Goal: Information Seeking & Learning: Learn about a topic

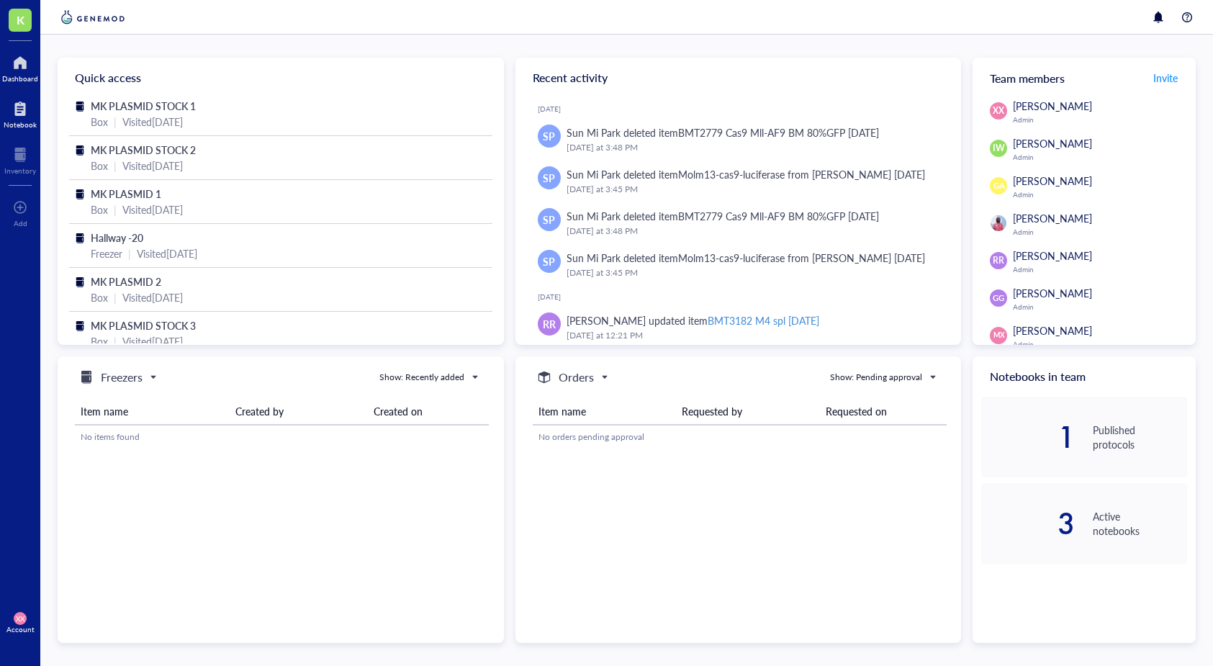
click at [21, 107] on div at bounding box center [20, 108] width 33 height 23
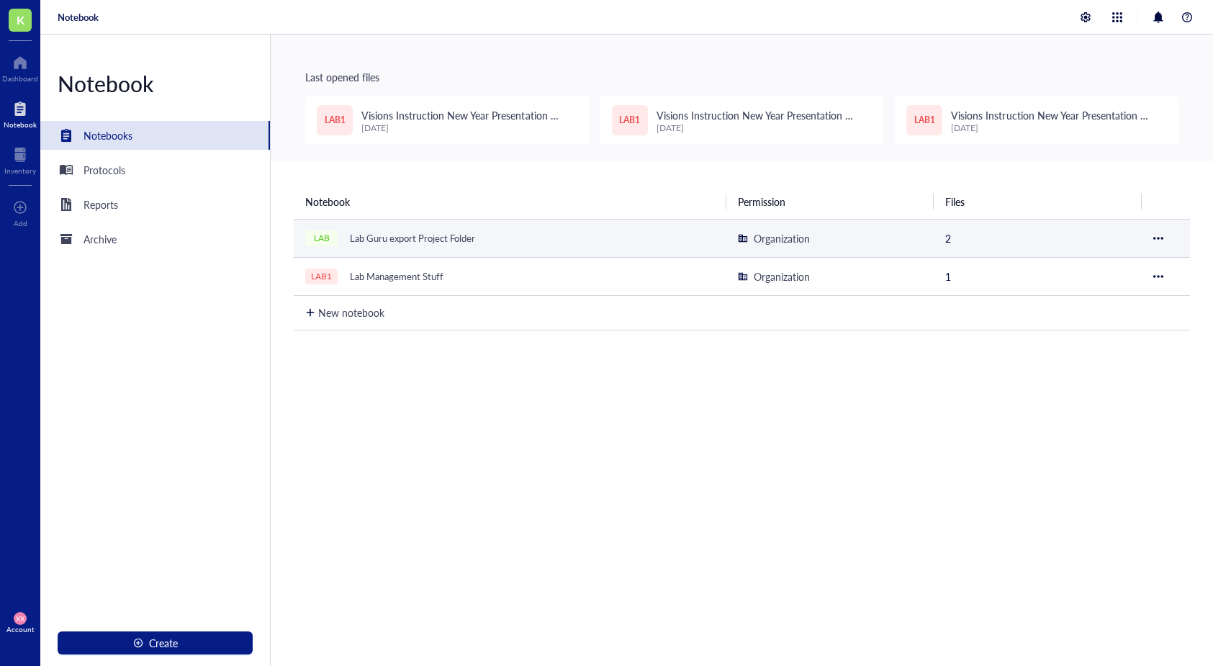
click at [420, 243] on div "Lab Guru export Project Folder" at bounding box center [412, 238] width 138 height 20
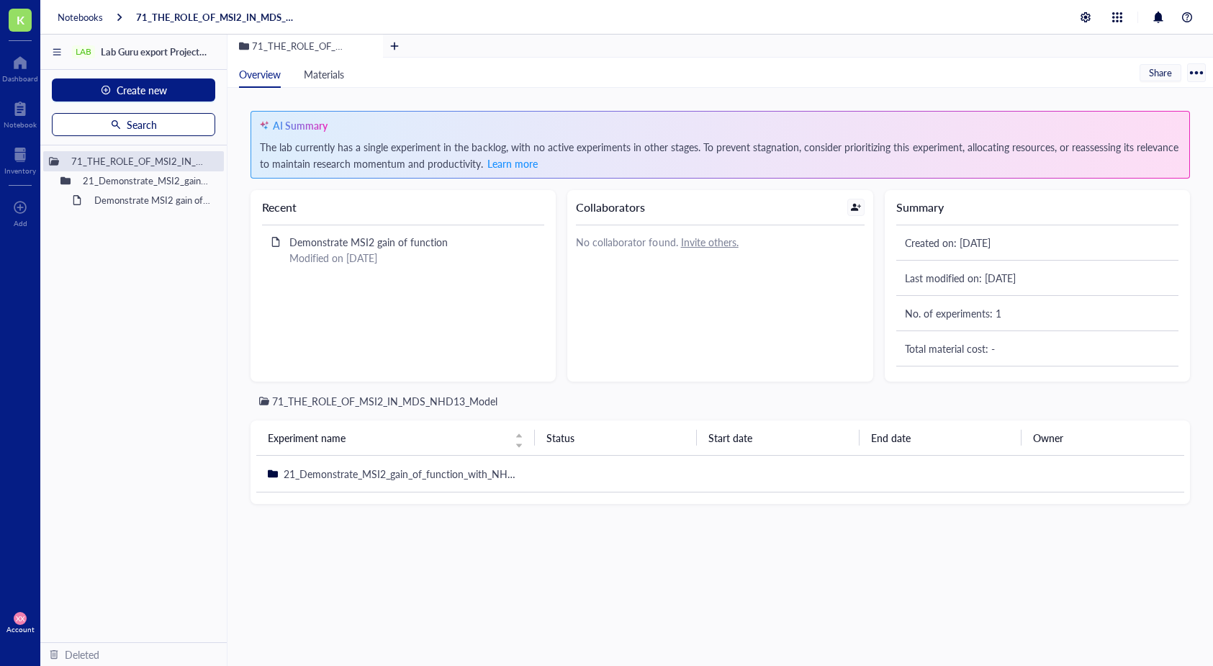
click at [146, 123] on span "Search" at bounding box center [142, 125] width 30 height 12
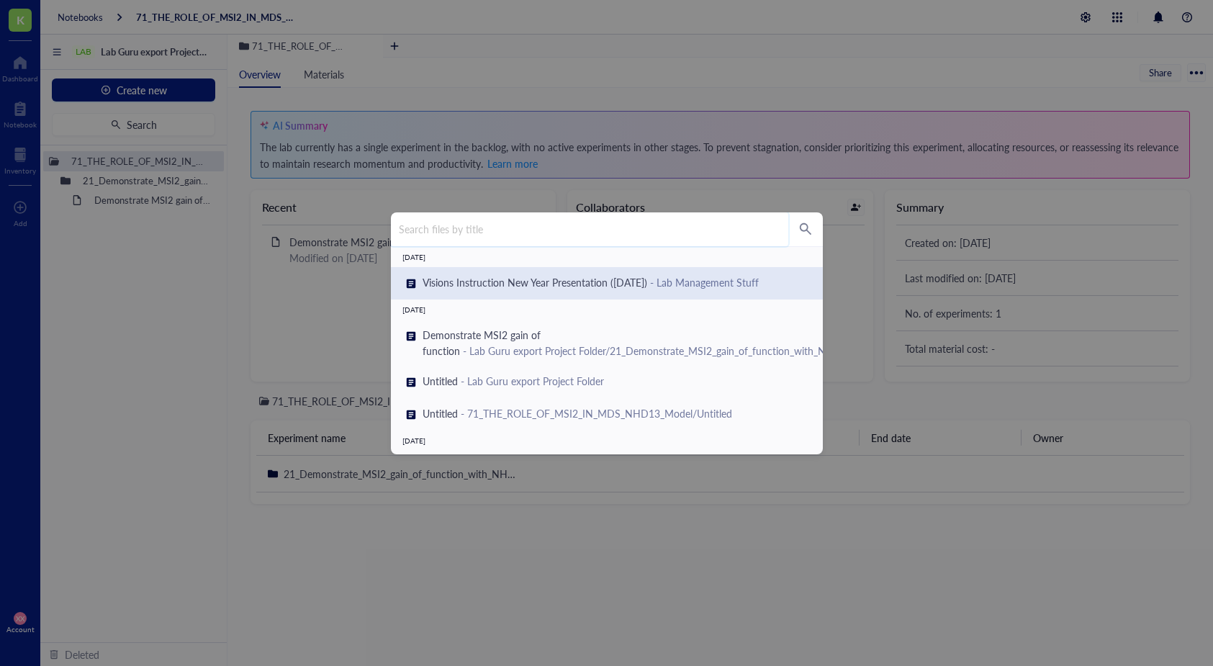
drag, startPoint x: 481, startPoint y: 228, endPoint x: 584, endPoint y: 230, distance: 103.0
click at [482, 228] on input "search" at bounding box center [589, 229] width 397 height 34
type input "primer"
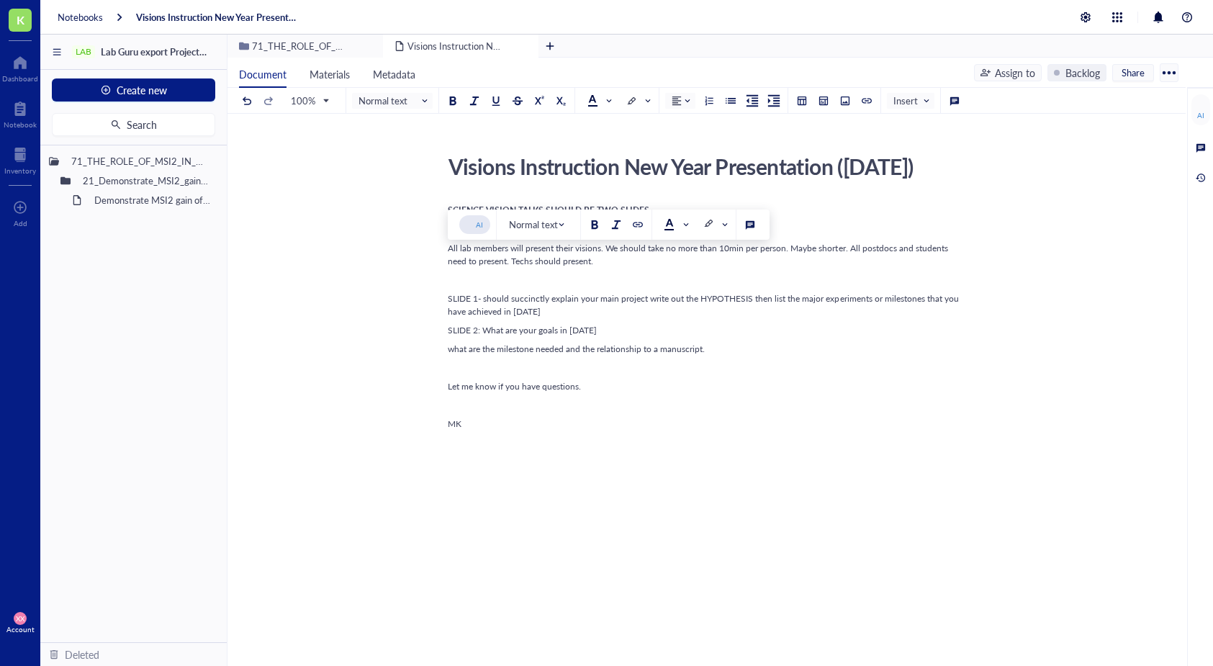
drag, startPoint x: 484, startPoint y: 261, endPoint x: 589, endPoint y: 265, distance: 104.5
click at [589, 265] on div "SCIENCE VISION TALKS SHOULD BE TWO SLIDES My state of the state will not take u…" at bounding box center [704, 447] width 513 height 491
click at [554, 267] on span "All lab members will present their visions. We should take no more than 10min p…" at bounding box center [699, 254] width 502 height 25
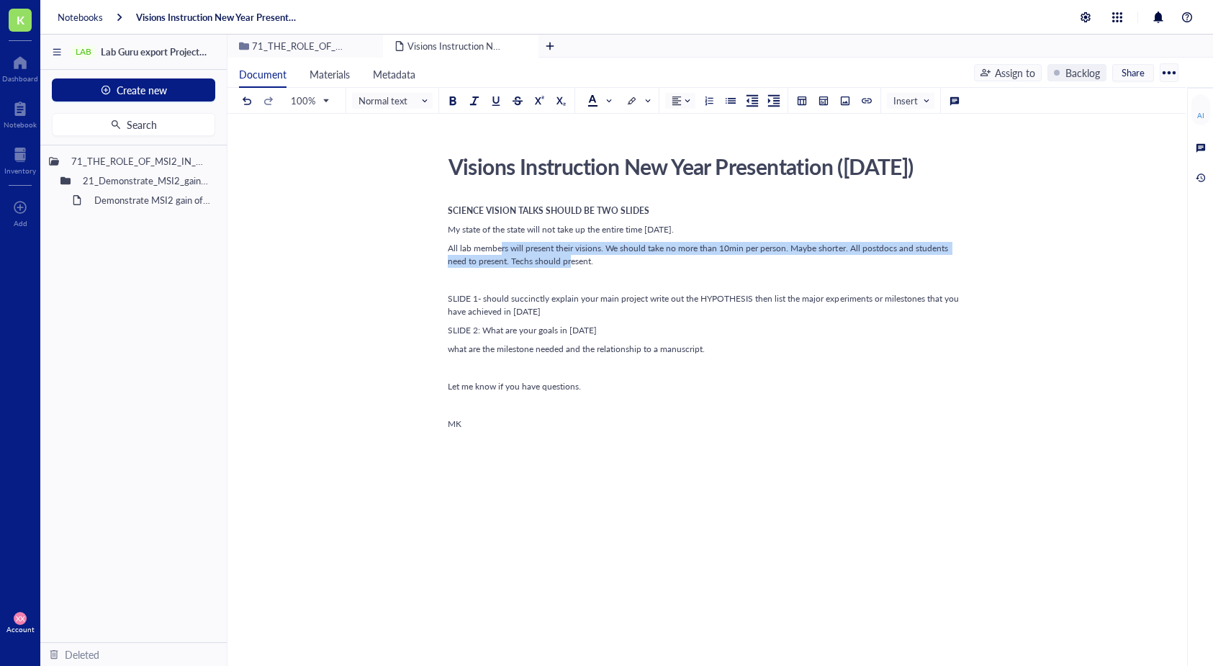
drag, startPoint x: 500, startPoint y: 271, endPoint x: 569, endPoint y: 292, distance: 72.9
click at [569, 267] on span "All lab members will present their visions. We should take no more than 10min p…" at bounding box center [699, 254] width 502 height 25
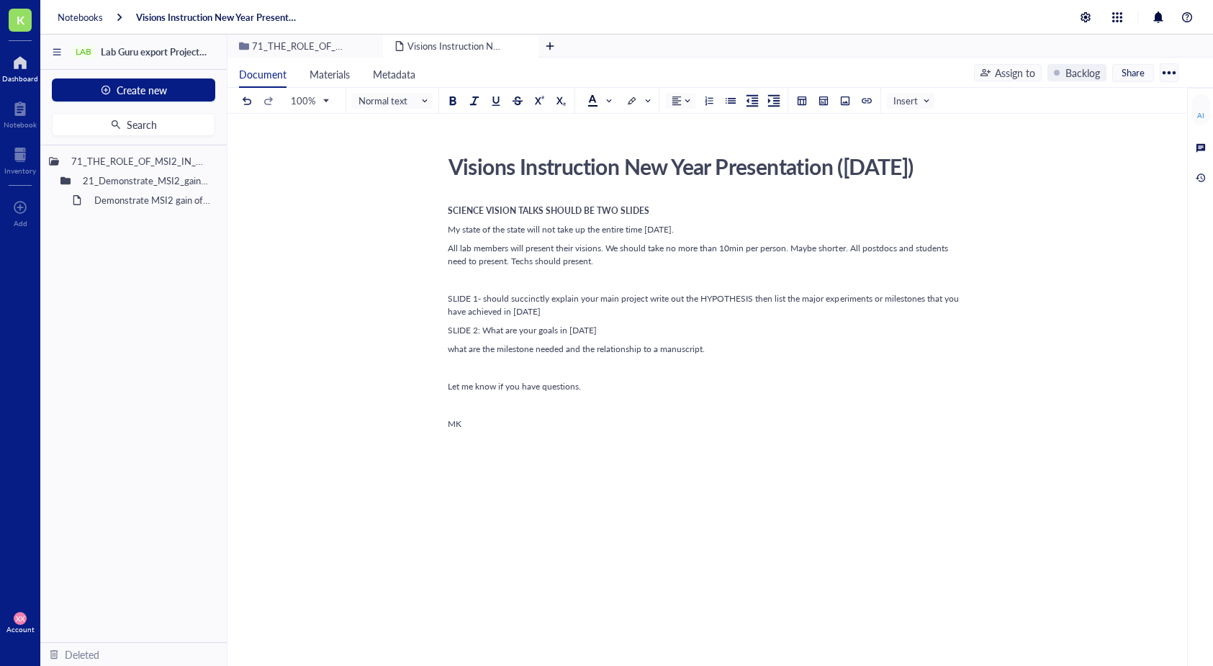
click at [14, 62] on div at bounding box center [20, 62] width 36 height 23
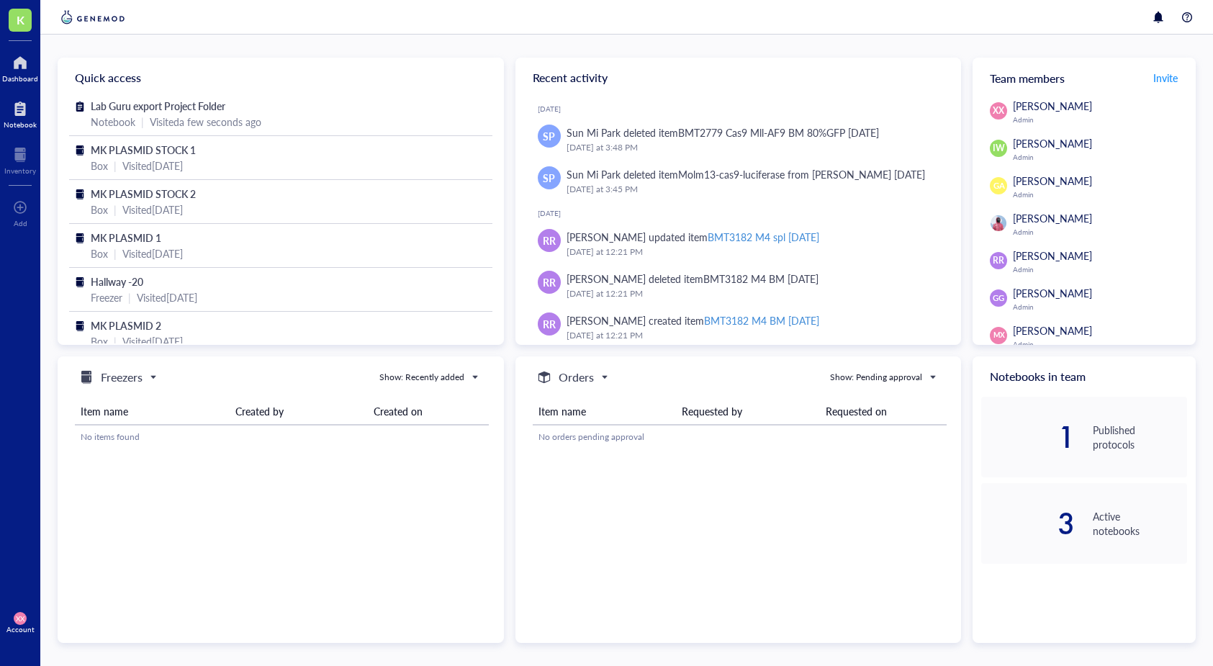
click at [20, 109] on div at bounding box center [20, 108] width 33 height 23
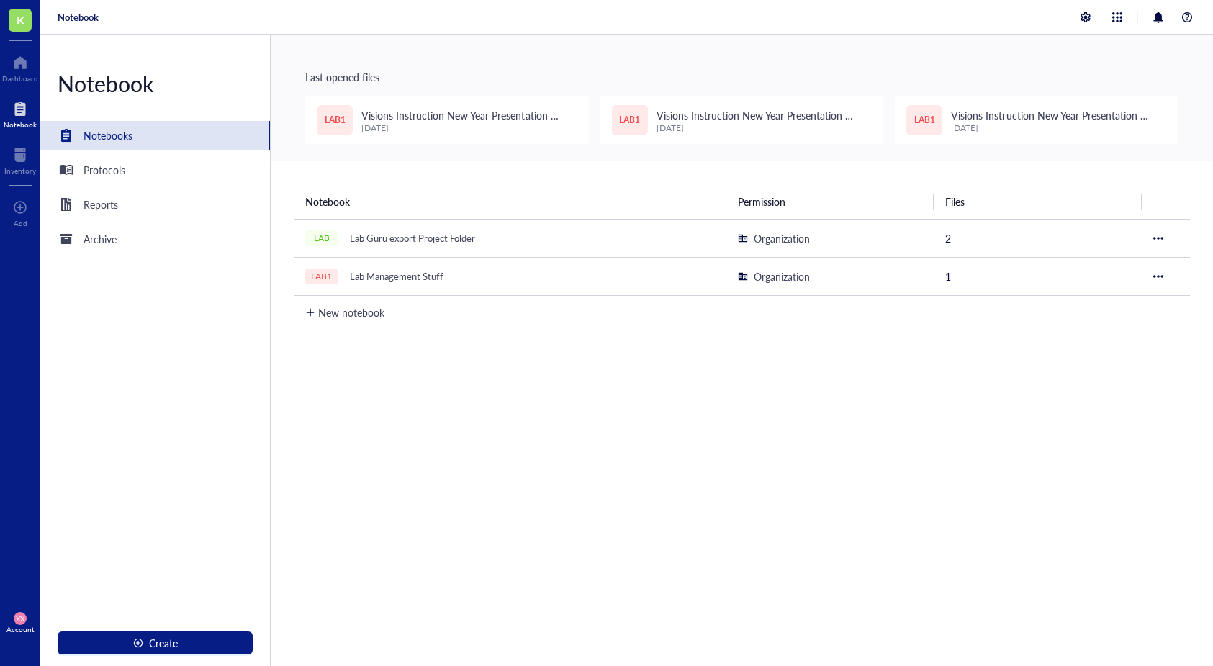
click at [569, 426] on div "Notebook Permission Files LAB Lab Guru export Project Folder Organization 2 LAB…" at bounding box center [742, 476] width 942 height 631
click at [104, 173] on div "Protocols" at bounding box center [105, 170] width 42 height 16
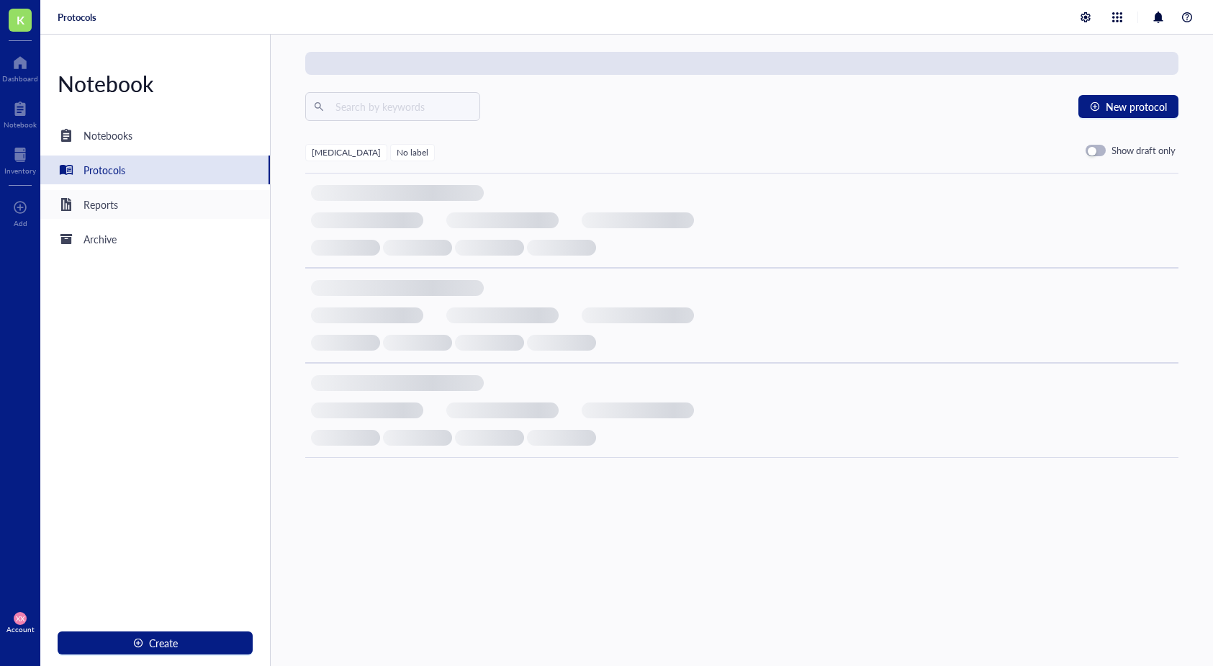
click at [104, 205] on div "Reports" at bounding box center [101, 205] width 35 height 16
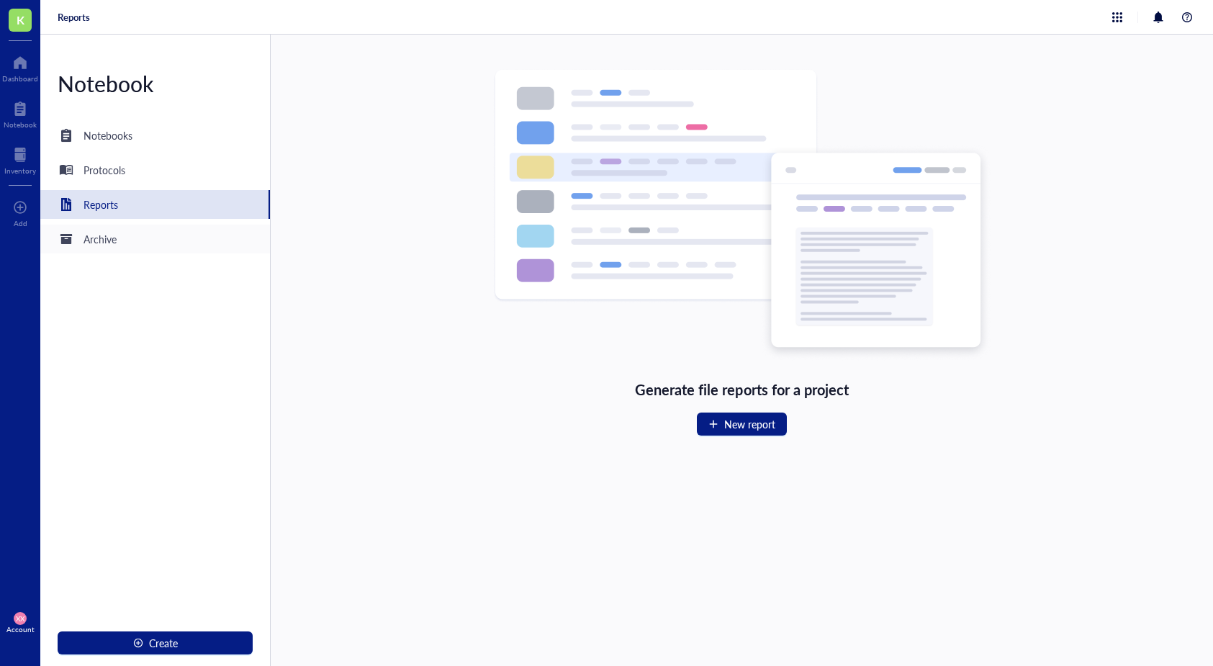
click at [104, 240] on div "Archive" at bounding box center [100, 239] width 33 height 16
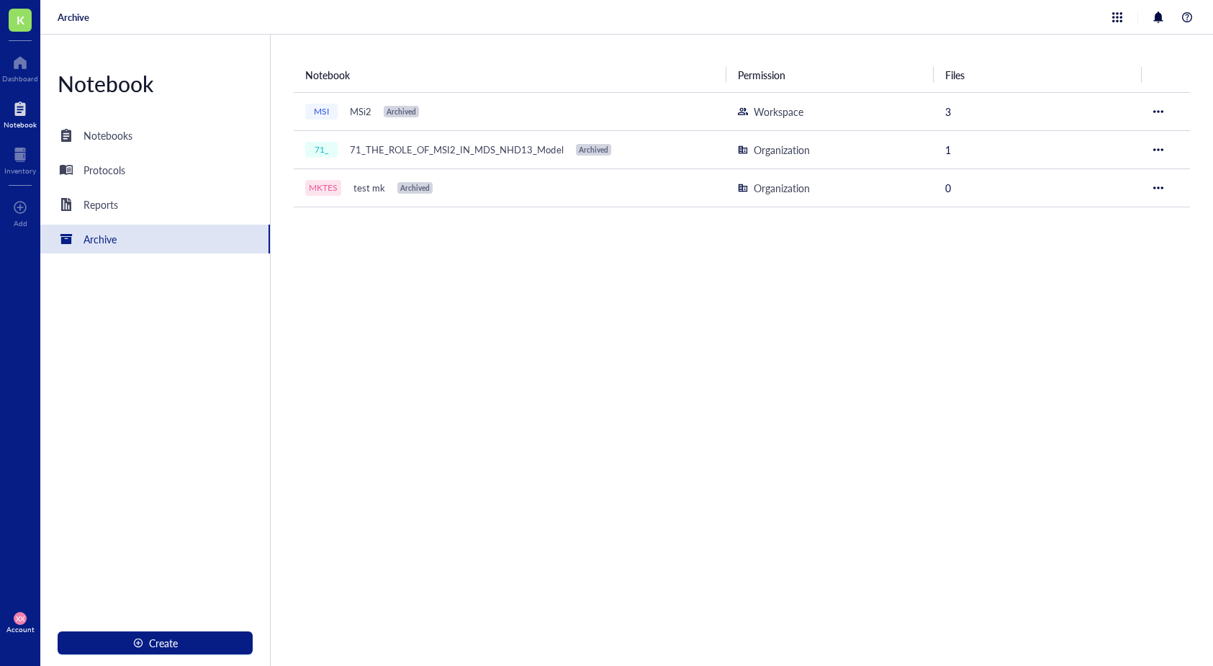
click at [28, 122] on div "Notebook" at bounding box center [20, 124] width 33 height 9
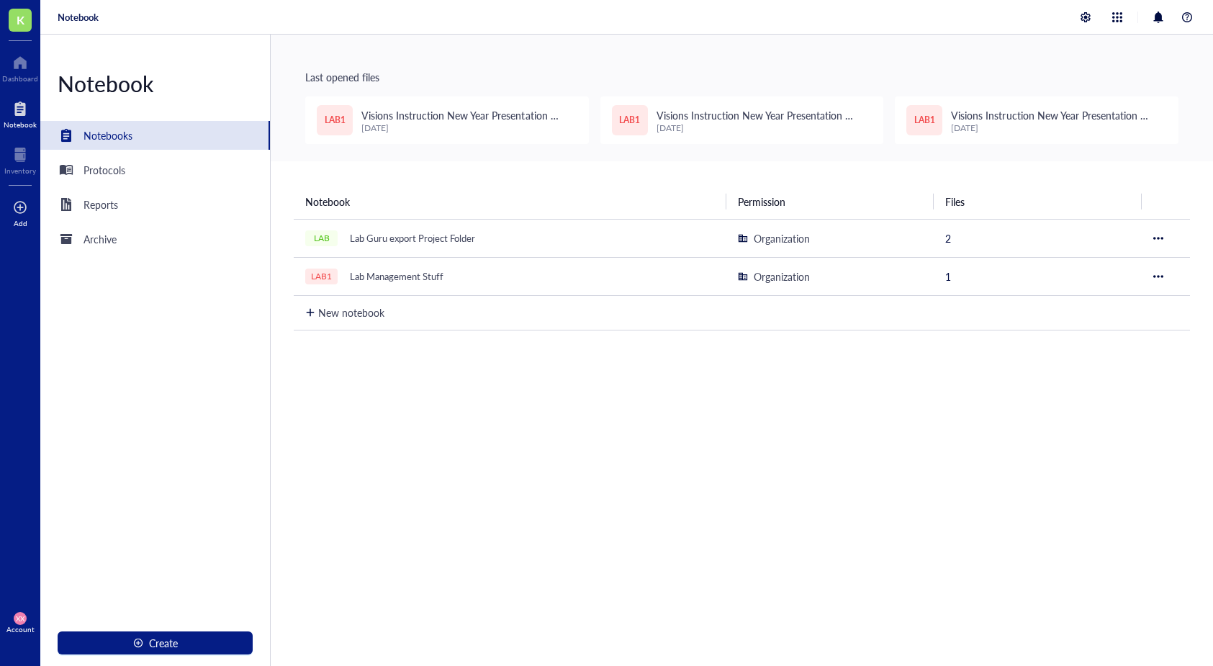
click at [22, 213] on div at bounding box center [20, 207] width 14 height 23
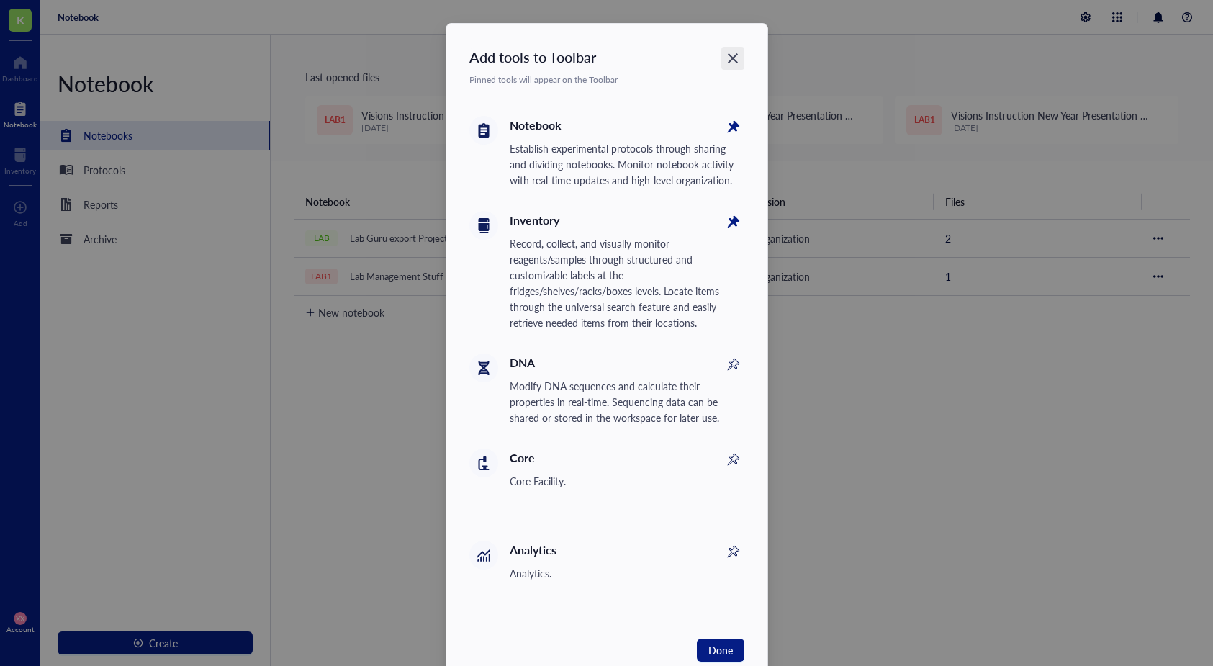
click at [731, 58] on icon "Close" at bounding box center [733, 59] width 14 height 14
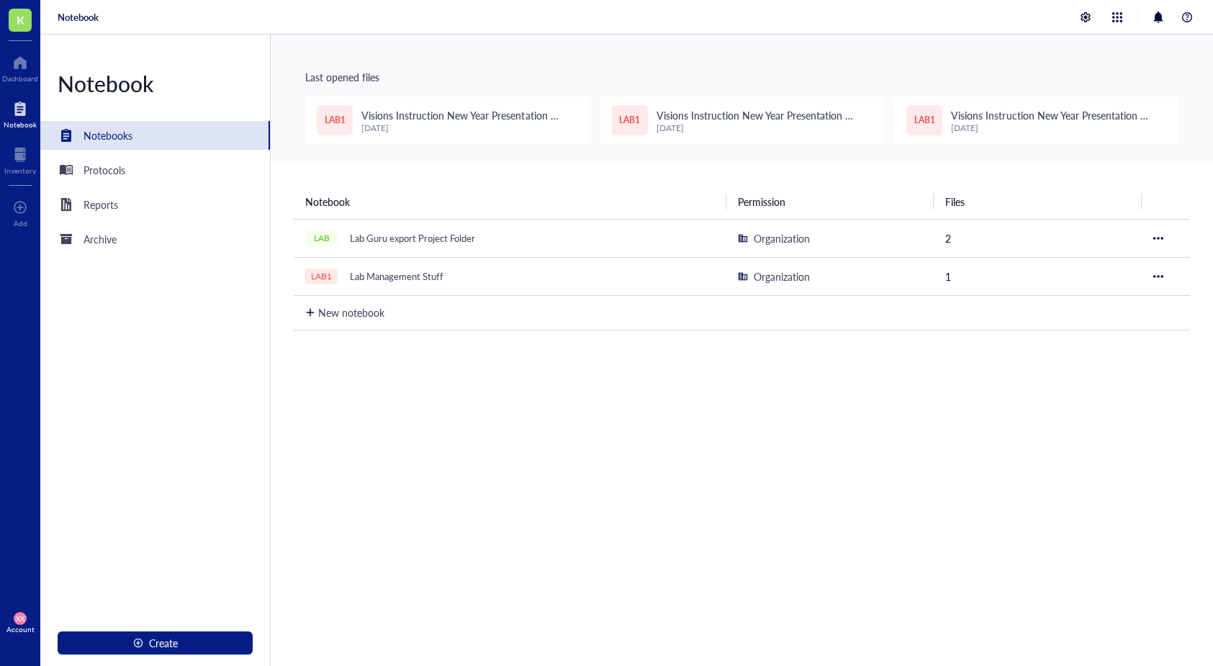
click at [18, 111] on div at bounding box center [20, 108] width 33 height 23
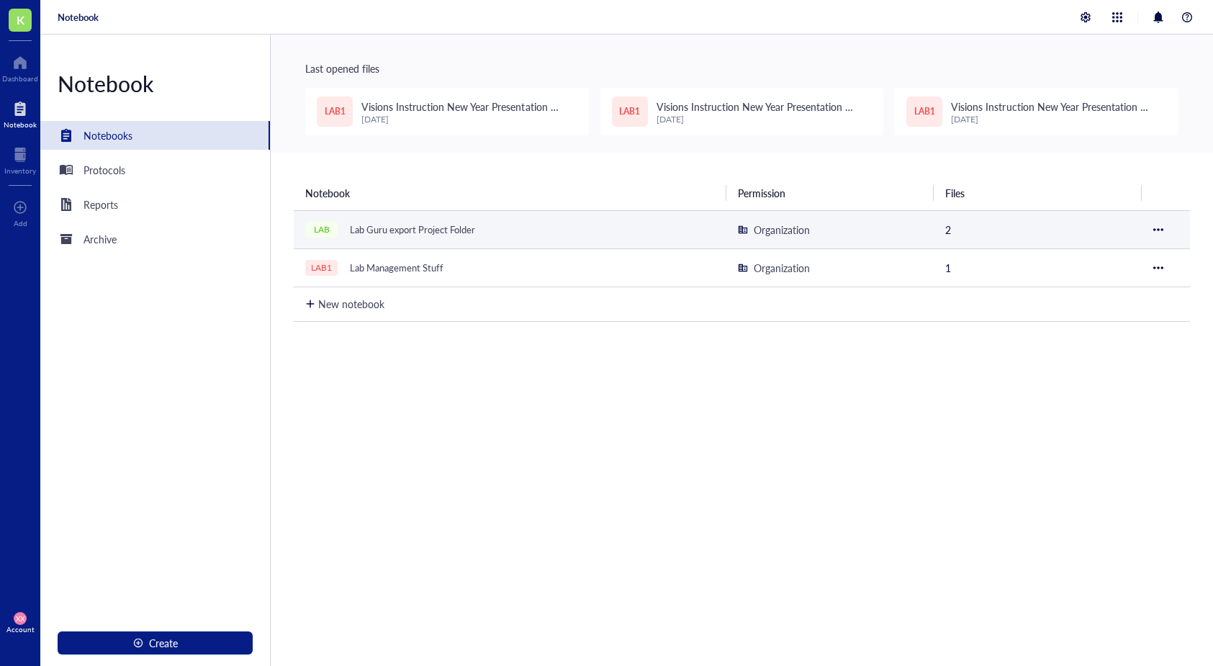
scroll to position [10, 0]
click at [383, 229] on div "Lab Guru export Project Folder" at bounding box center [412, 228] width 138 height 20
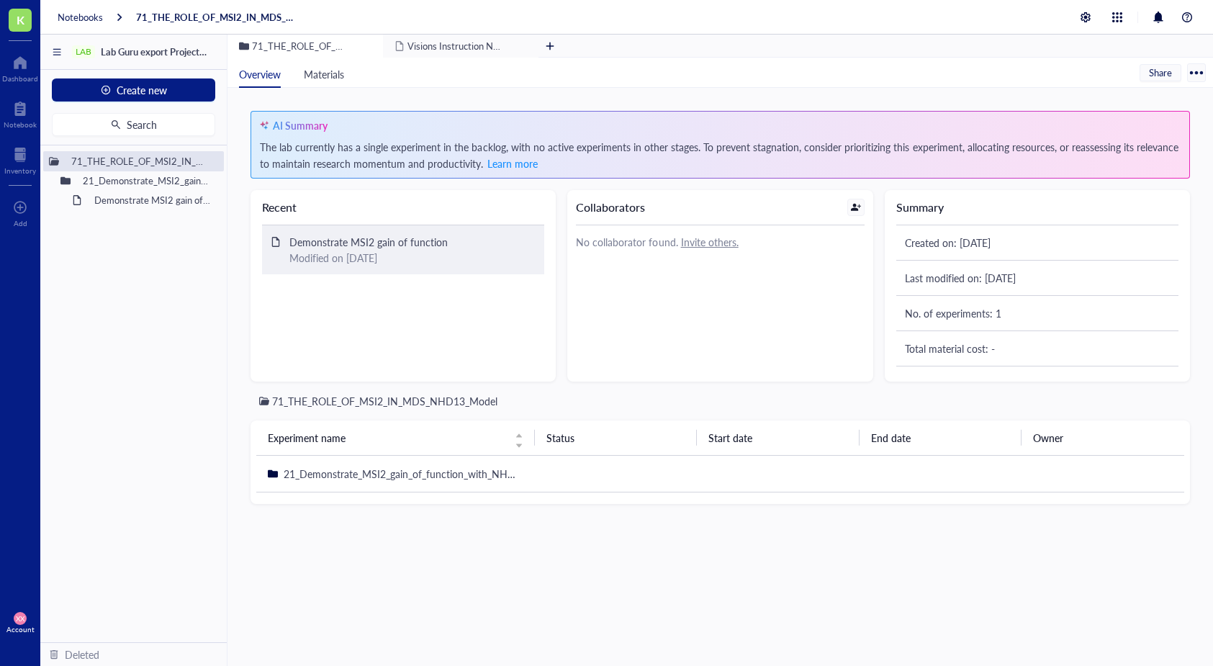
click at [387, 255] on div "Modified on [DATE]" at bounding box center [412, 258] width 246 height 16
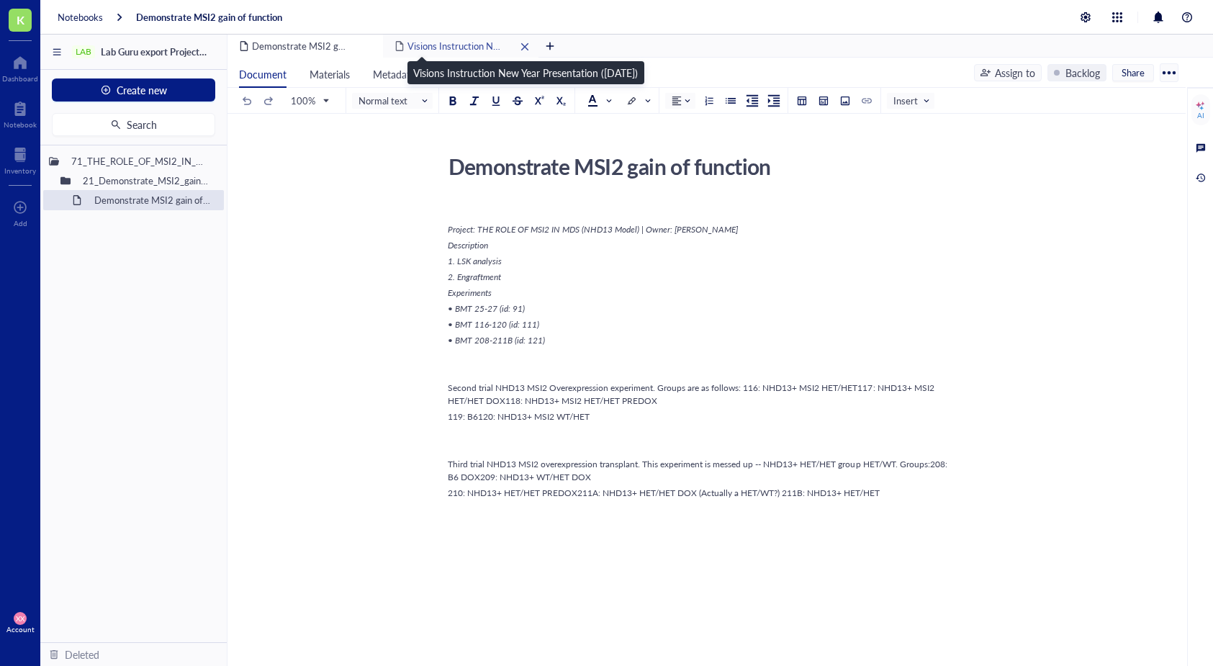
click at [477, 46] on span "Visions Instruction New Year Presentation ([DATE])" at bounding box center [511, 46] width 209 height 14
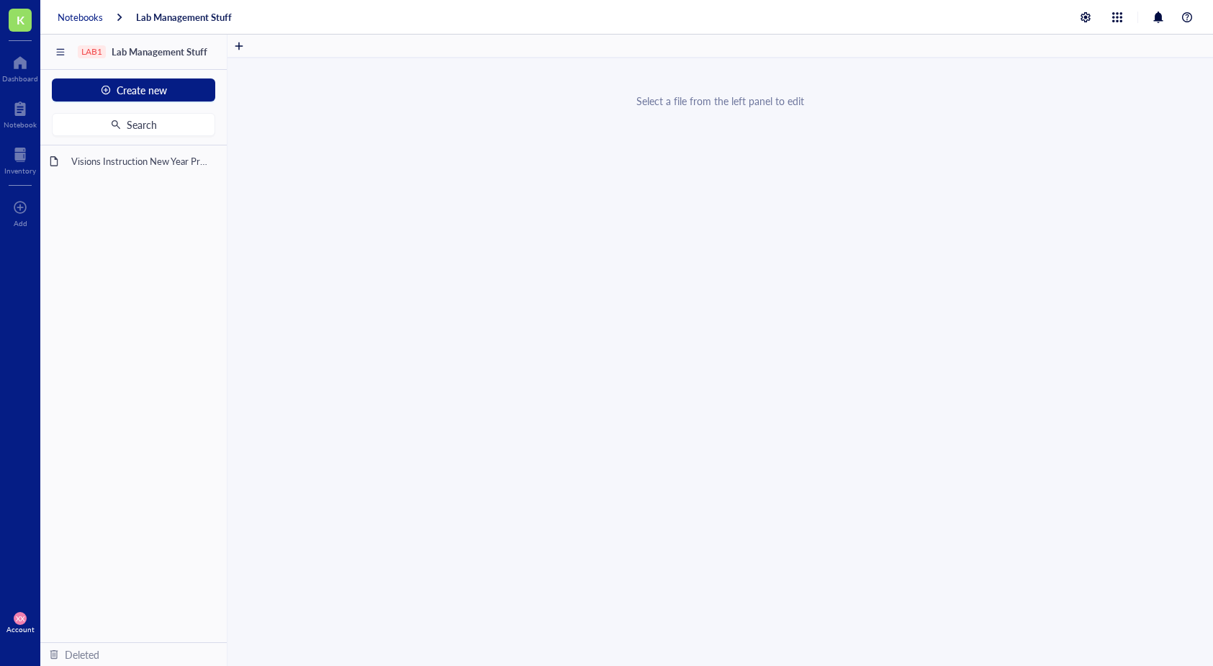
click at [82, 11] on div "Notebooks" at bounding box center [80, 17] width 45 height 13
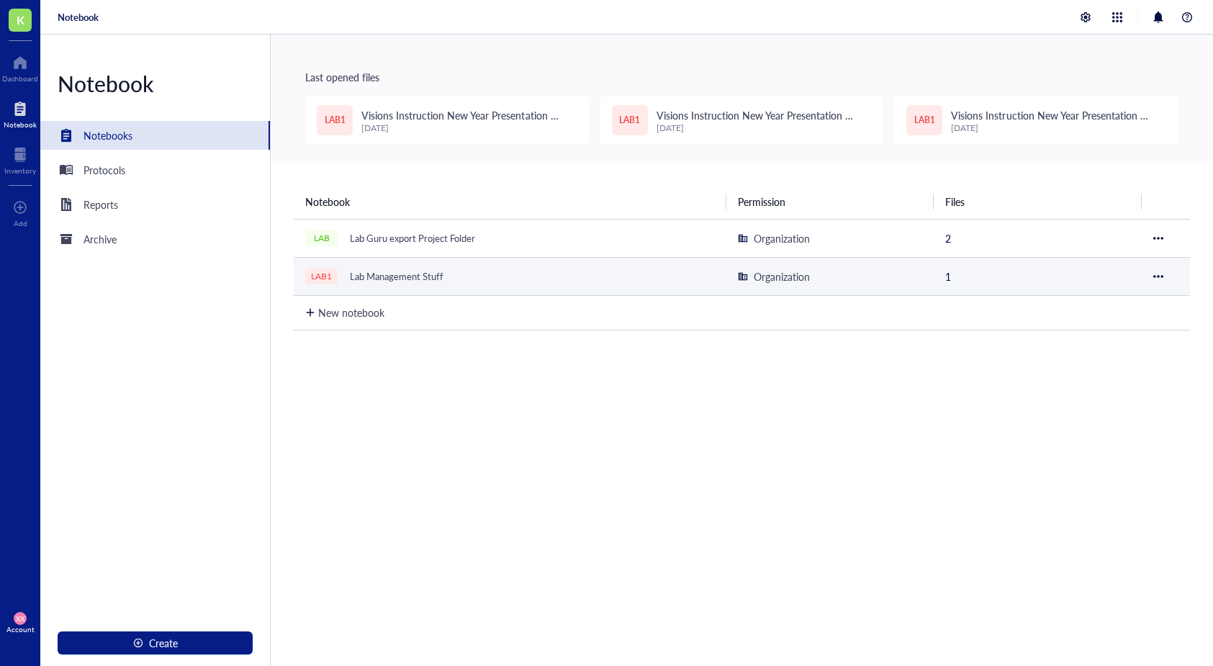
click at [426, 274] on div "Lab Management Stuff" at bounding box center [396, 276] width 107 height 20
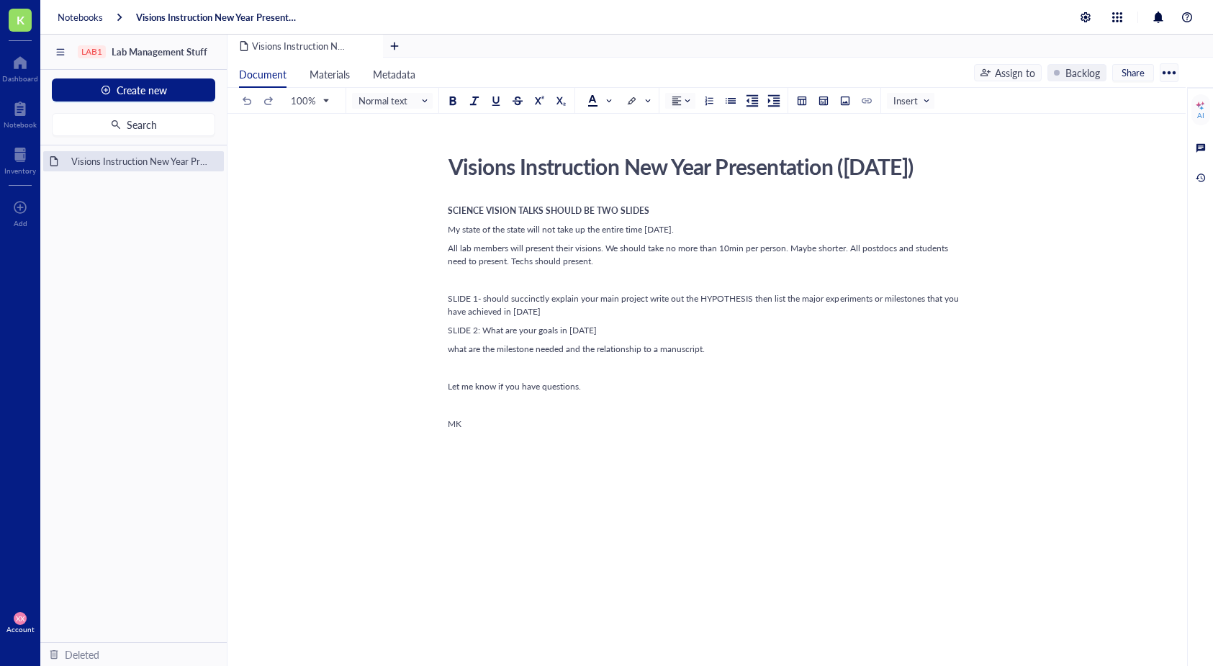
scroll to position [30, 0]
click at [147, 49] on span "Lab Management Stuff" at bounding box center [160, 52] width 96 height 14
click at [99, 52] on div "LAB1" at bounding box center [91, 52] width 21 height 10
click at [74, 15] on div "Notebooks" at bounding box center [80, 17] width 45 height 13
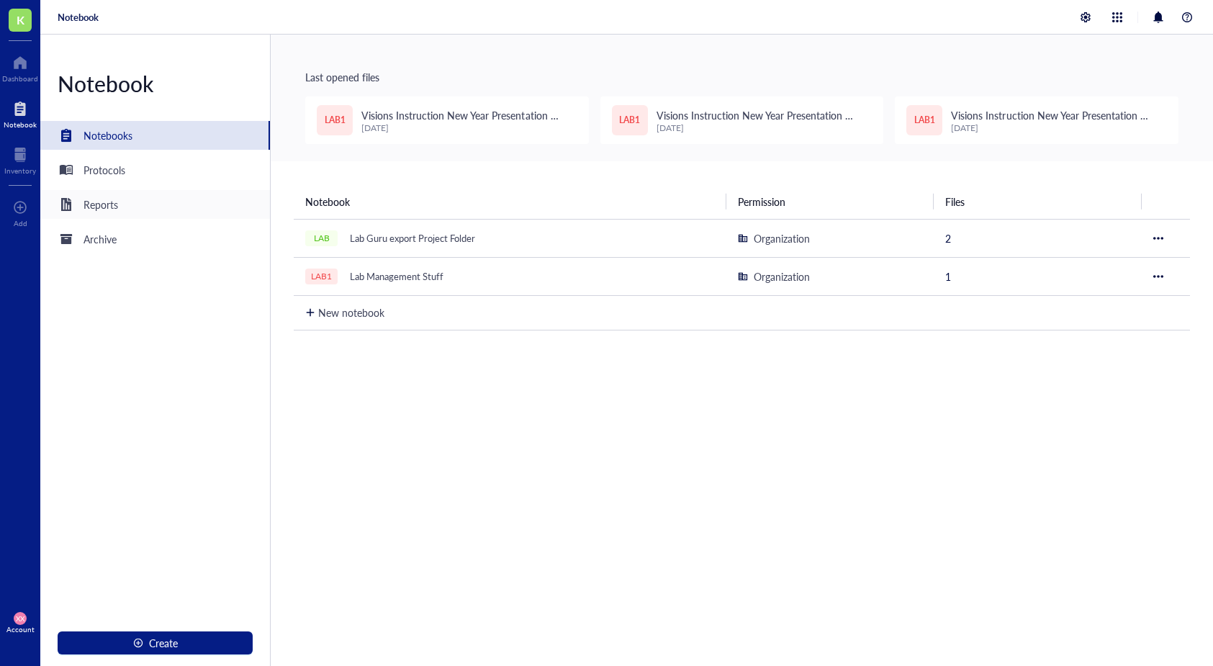
click at [142, 215] on div "Reports" at bounding box center [155, 204] width 230 height 29
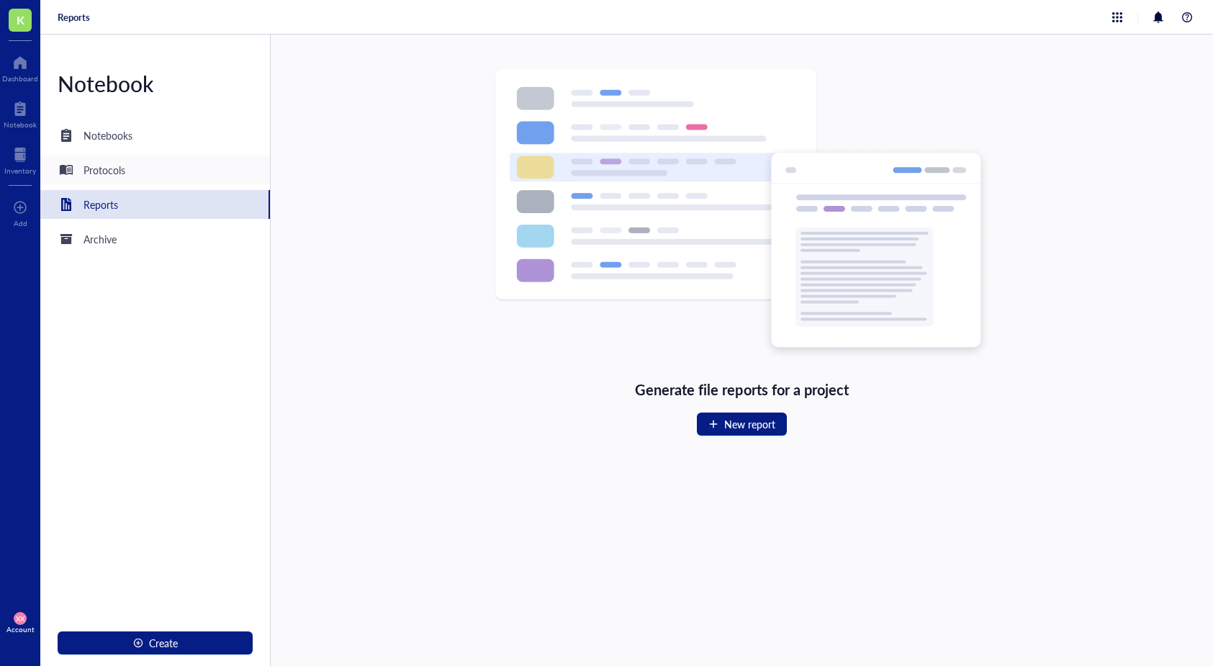
click at [140, 175] on div "Protocols" at bounding box center [155, 169] width 230 height 29
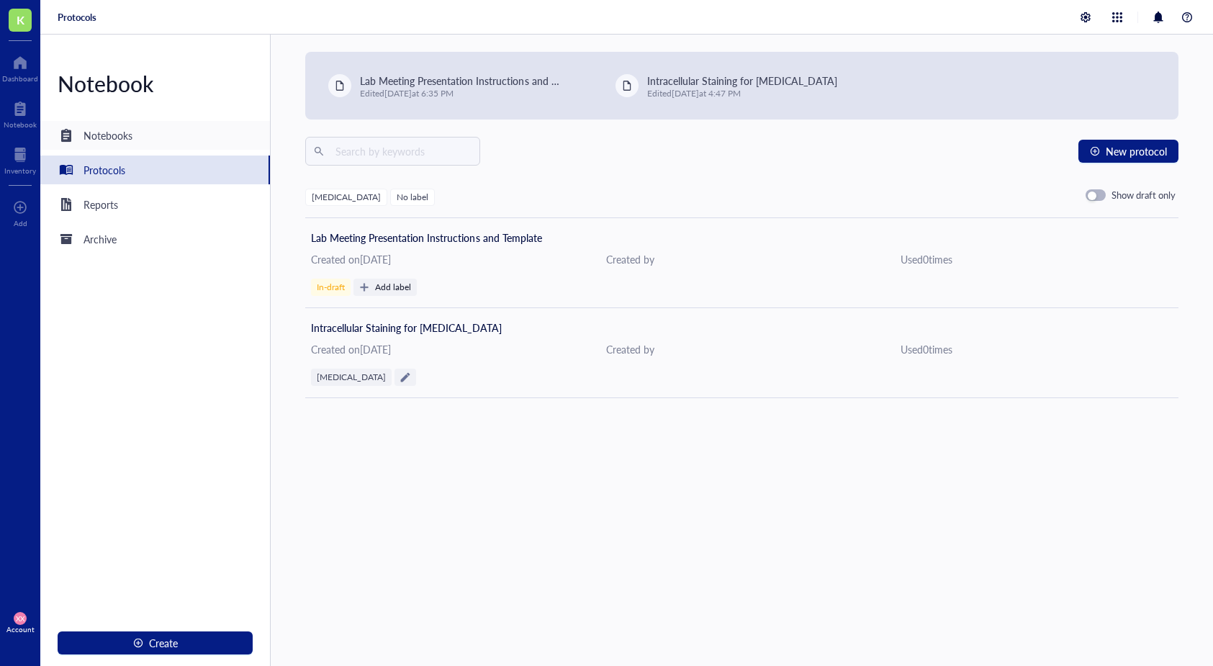
click at [119, 140] on div "Notebooks" at bounding box center [108, 135] width 49 height 16
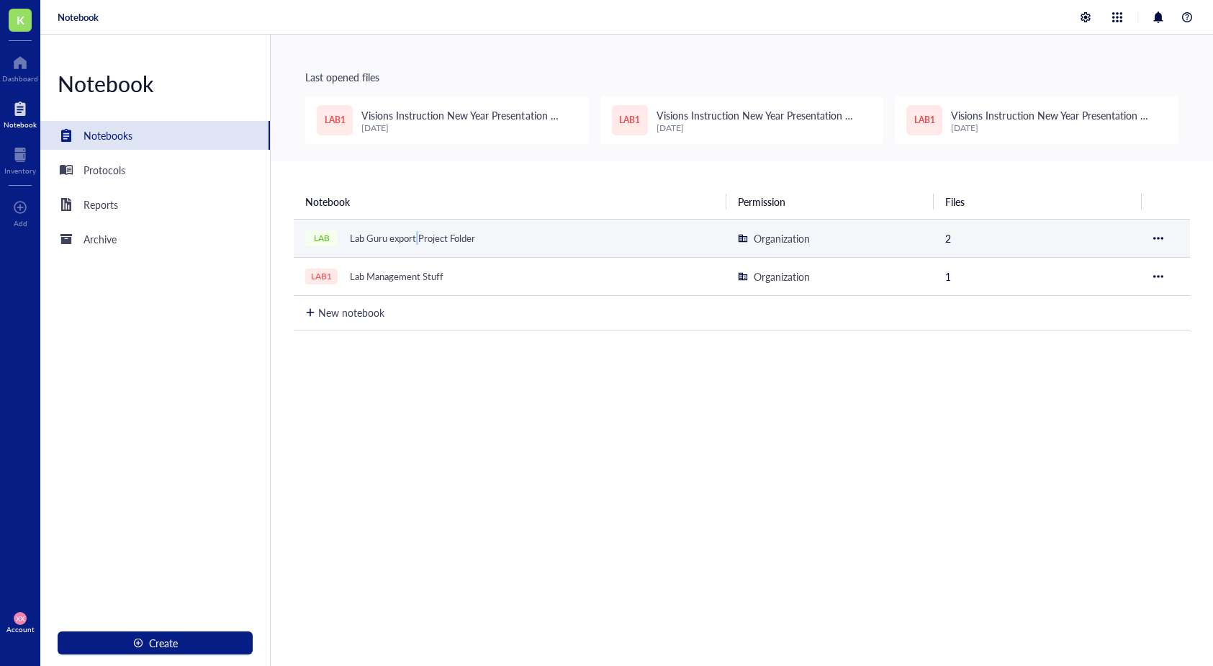
drag, startPoint x: 418, startPoint y: 238, endPoint x: 391, endPoint y: 242, distance: 27.0
click at [391, 242] on div "Lab Guru export Project Folder" at bounding box center [412, 238] width 138 height 20
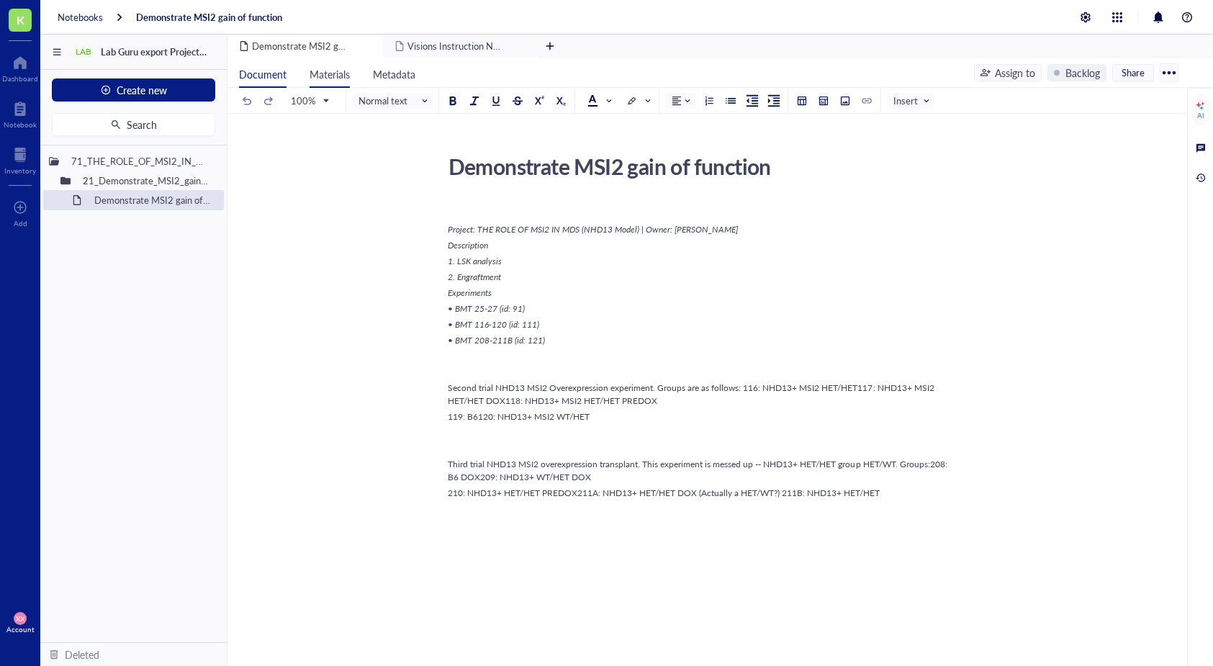
click at [325, 73] on span "Materials" at bounding box center [330, 74] width 40 height 14
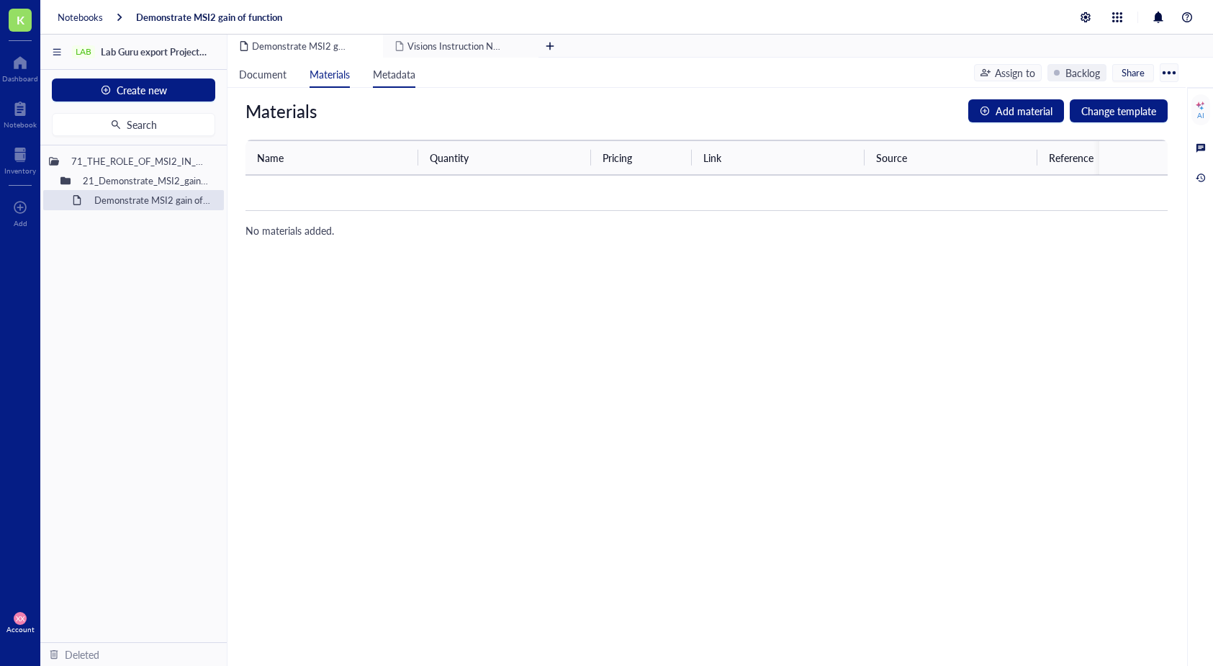
click at [381, 79] on span "Metadata" at bounding box center [394, 74] width 42 height 14
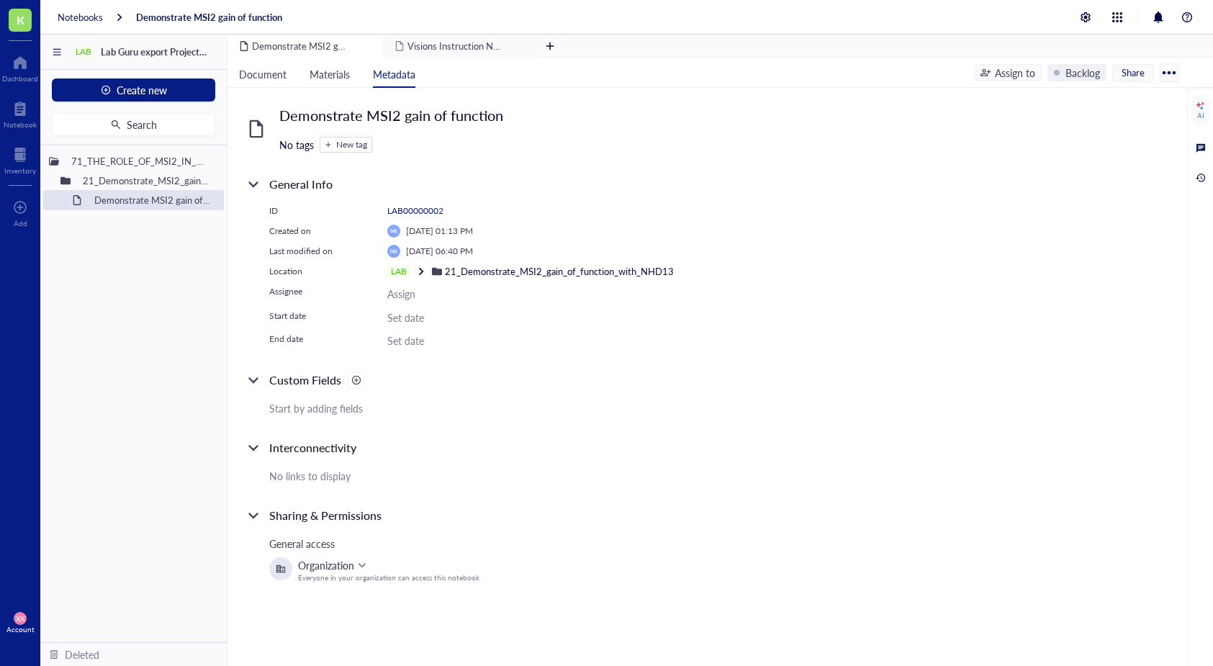
drag, startPoint x: 185, startPoint y: 321, endPoint x: 220, endPoint y: 324, distance: 34.7
click at [186, 321] on div "71_THE_ROLE_OF_MSI2_IN_MDS_NHD13_Model 21_Demonstrate_MSI2_gain_of_function_wit…" at bounding box center [133, 393] width 186 height 497
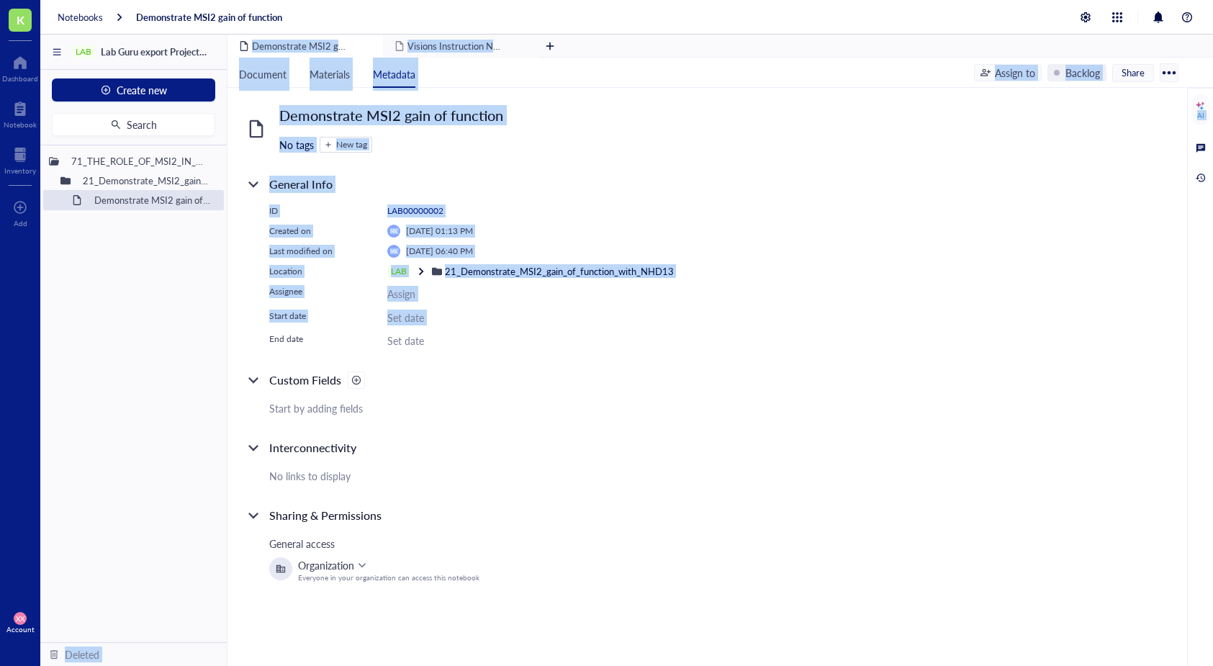
drag, startPoint x: 225, startPoint y: 325, endPoint x: 347, endPoint y: 330, distance: 121.8
click at [347, 330] on div "LAB Lab Guru export Project Folder Create new Search 71_THE_ROLE_OF_MSI2_IN_MDS…" at bounding box center [626, 368] width 1173 height 666
click at [347, 330] on div "ID LAB00000002 Created on MK [DATE] 01:13 PM Last modified on MK [DATE] 06:40 P…" at bounding box center [508, 276] width 479 height 144
